Goal: Navigation & Orientation: Find specific page/section

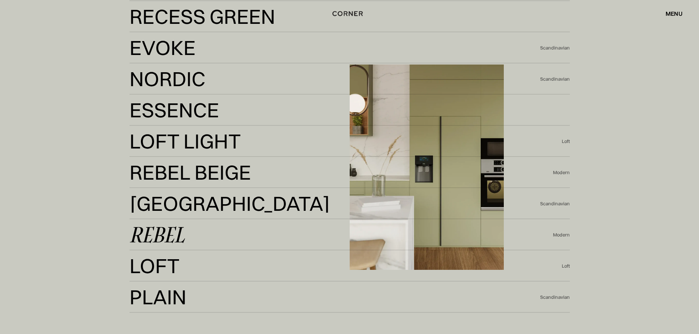
scroll to position [1798, 0]
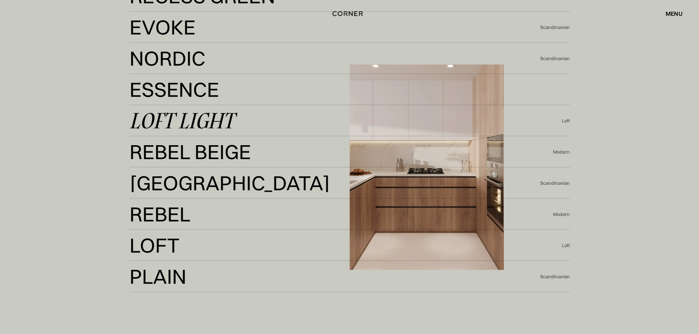
click at [555, 119] on link "Loft Light Loft Light" at bounding box center [346, 121] width 432 height 18
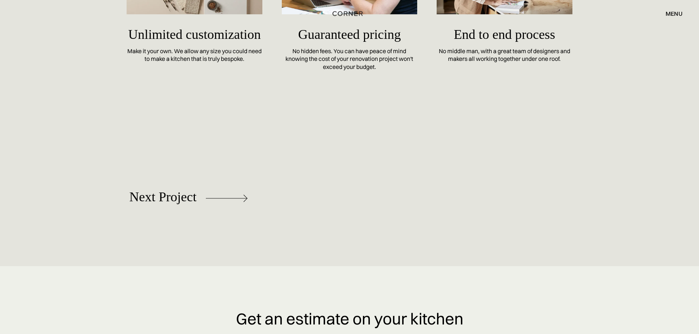
scroll to position [4036, 0]
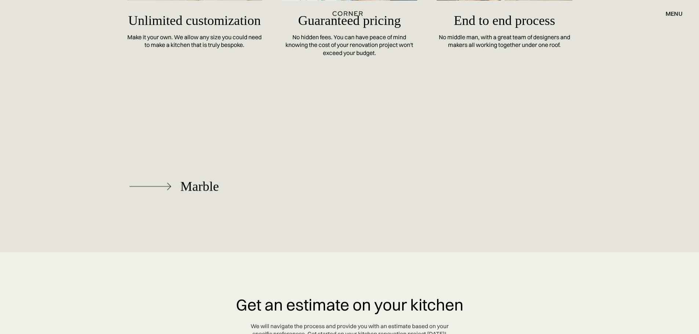
click at [185, 188] on div "Marble" at bounding box center [200, 186] width 39 height 15
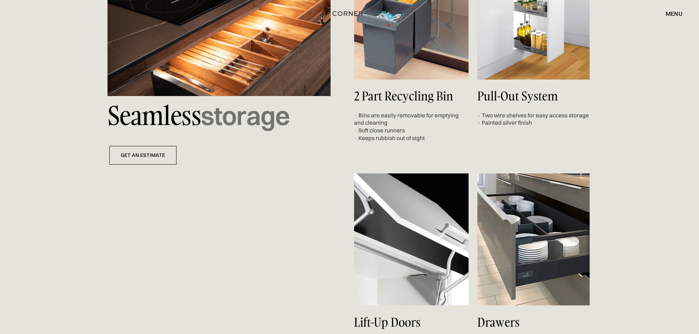
scroll to position [2422, 0]
